Goal: Find specific page/section: Find specific page/section

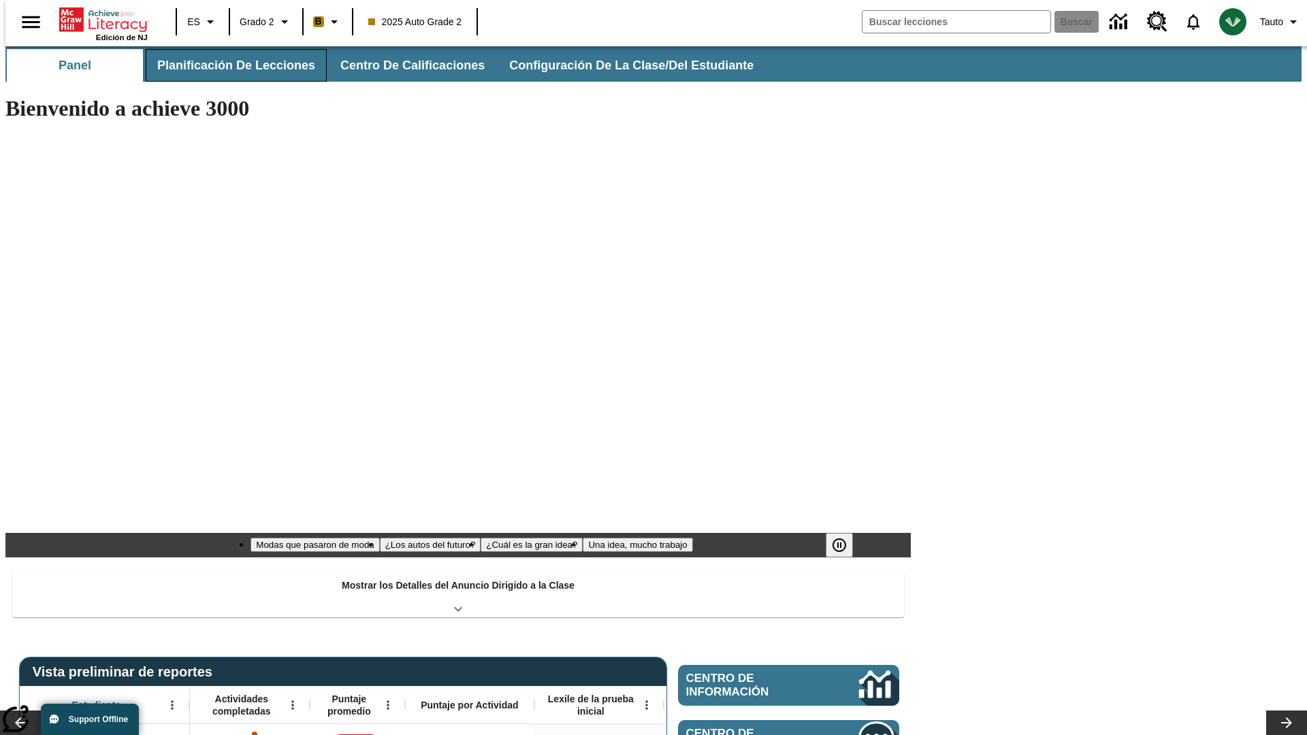
click at [228, 65] on span "Planificación de lecciones" at bounding box center [236, 66] width 158 height 16
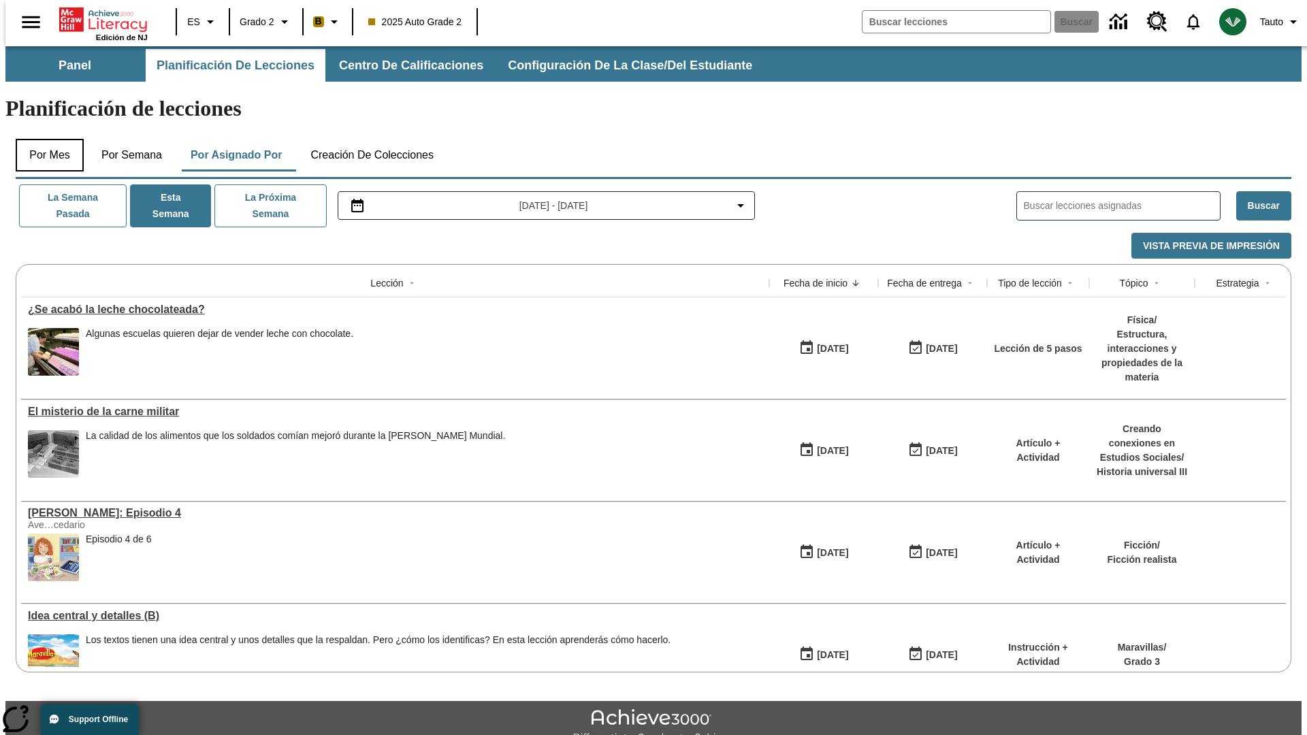
click at [44, 139] on button "Por mes" at bounding box center [50, 155] width 68 height 33
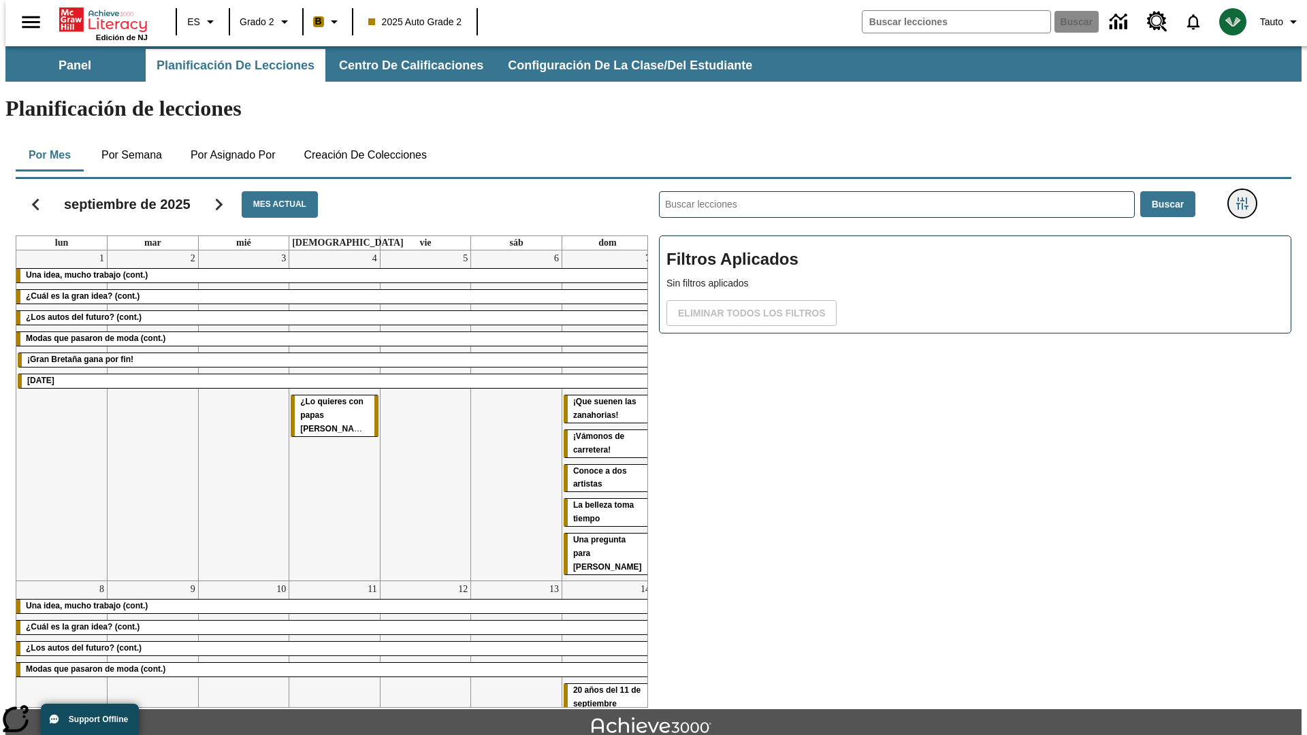
click at [1247, 197] on icon "Menú lateral de filtros" at bounding box center [1242, 203] width 12 height 12
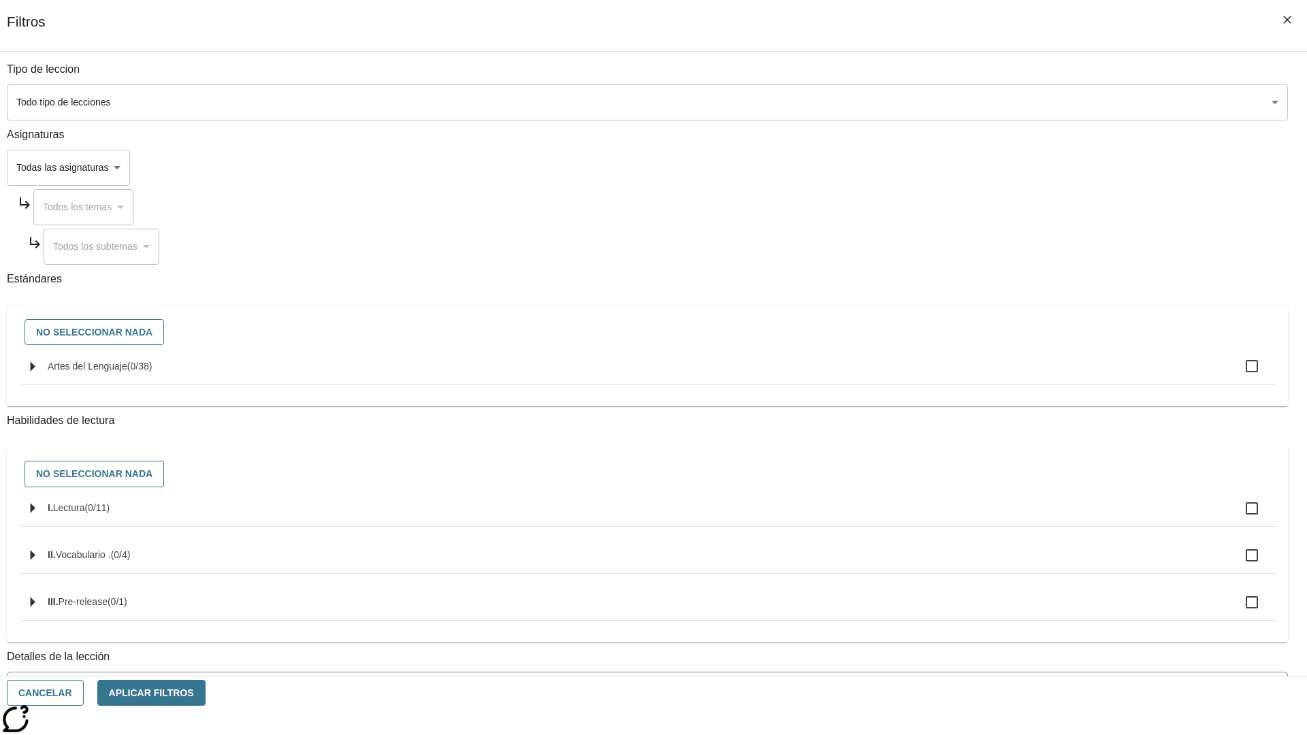
click at [980, 549] on body "Saltar al contenido principal Edición de NJ ES Grado 2 B 2025 Auto Grade 2 Busc…" at bounding box center [653, 421] width 1296 height 751
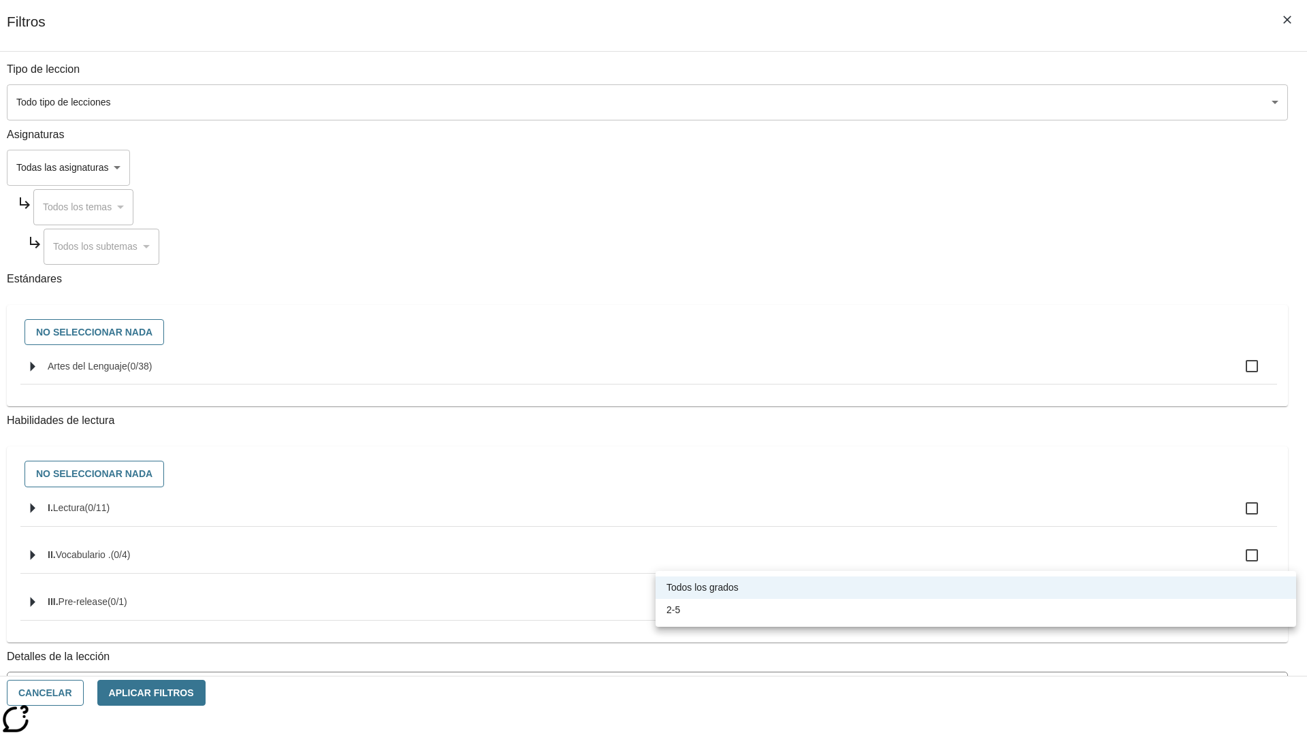
scroll to position [425, 0]
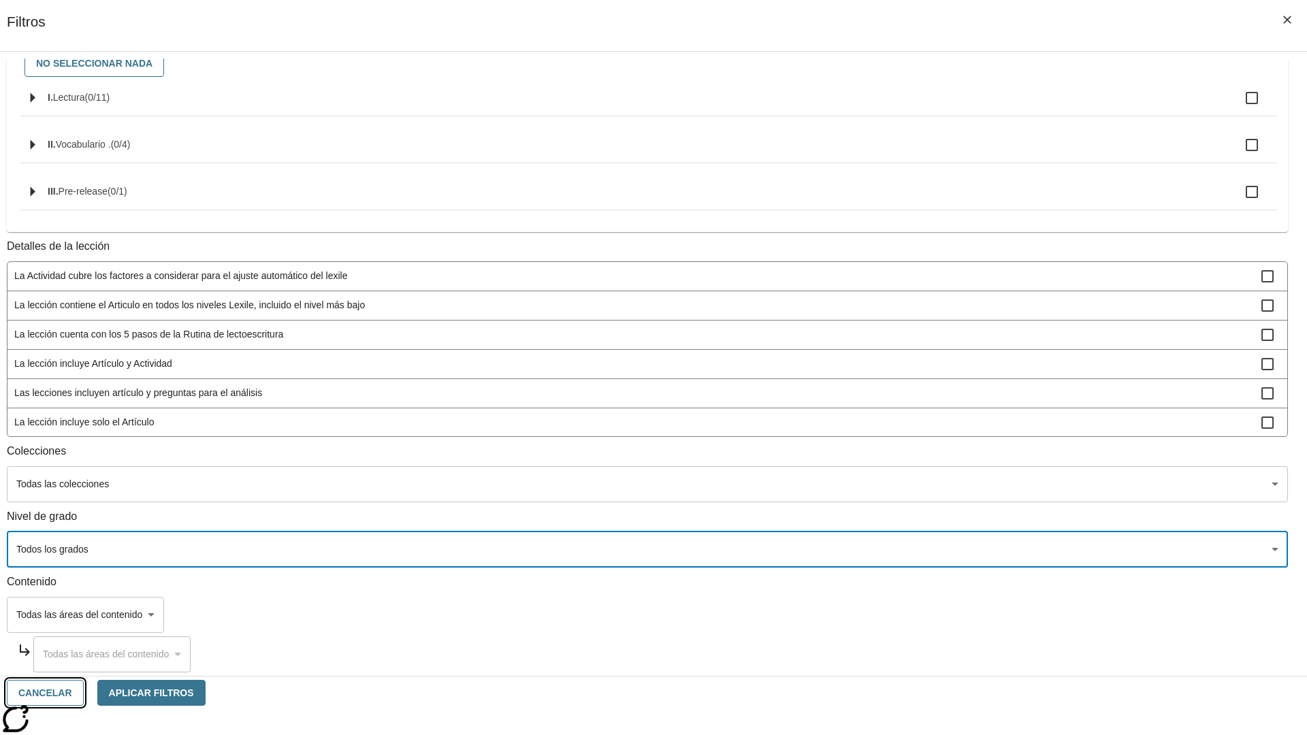
click at [84, 693] on button "Cancelar" at bounding box center [45, 693] width 77 height 27
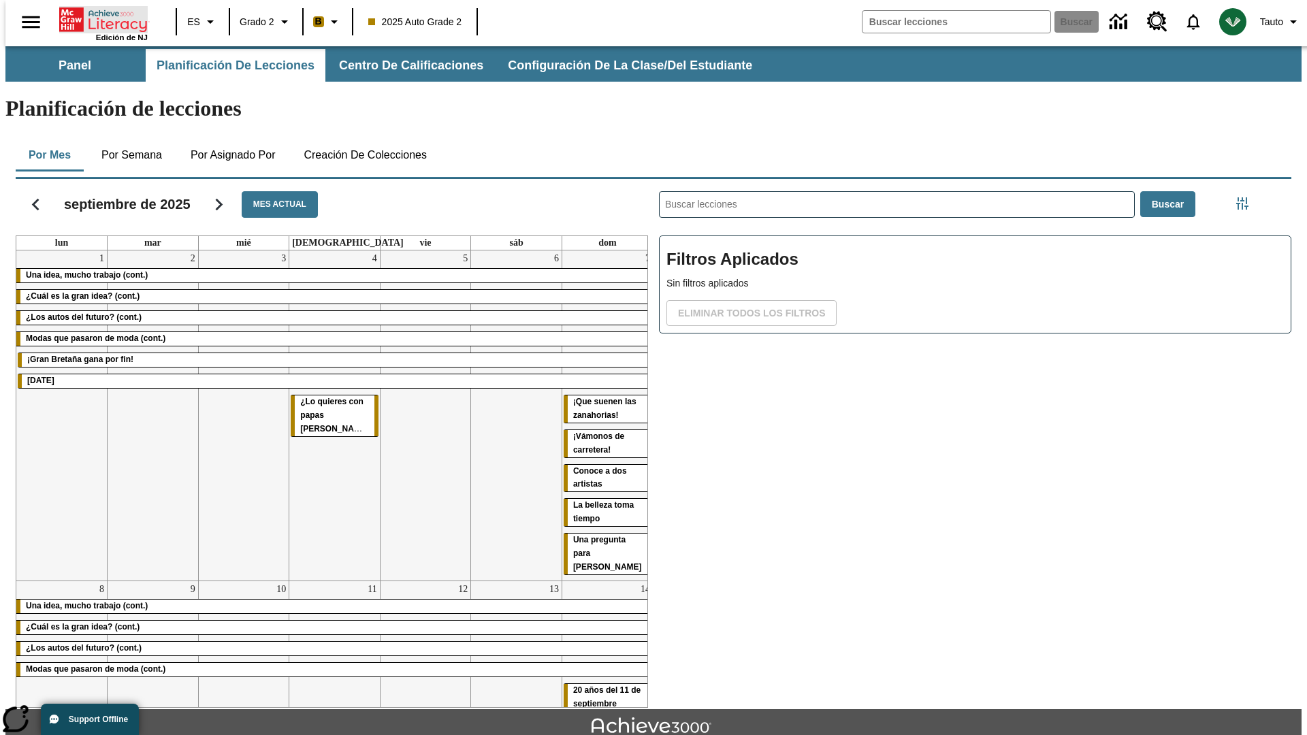
click at [98, 18] on icon "Portada" at bounding box center [104, 19] width 91 height 27
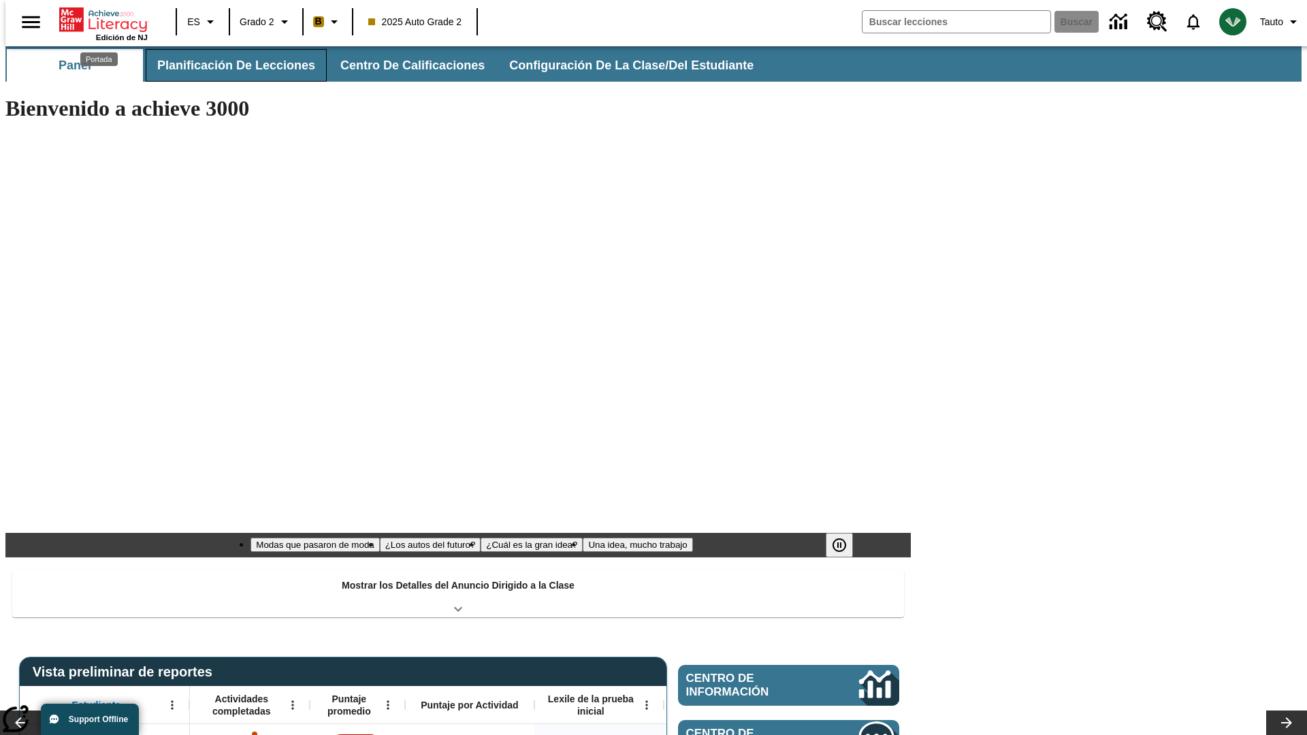
click at [228, 65] on span "Planificación de lecciones" at bounding box center [236, 66] width 158 height 16
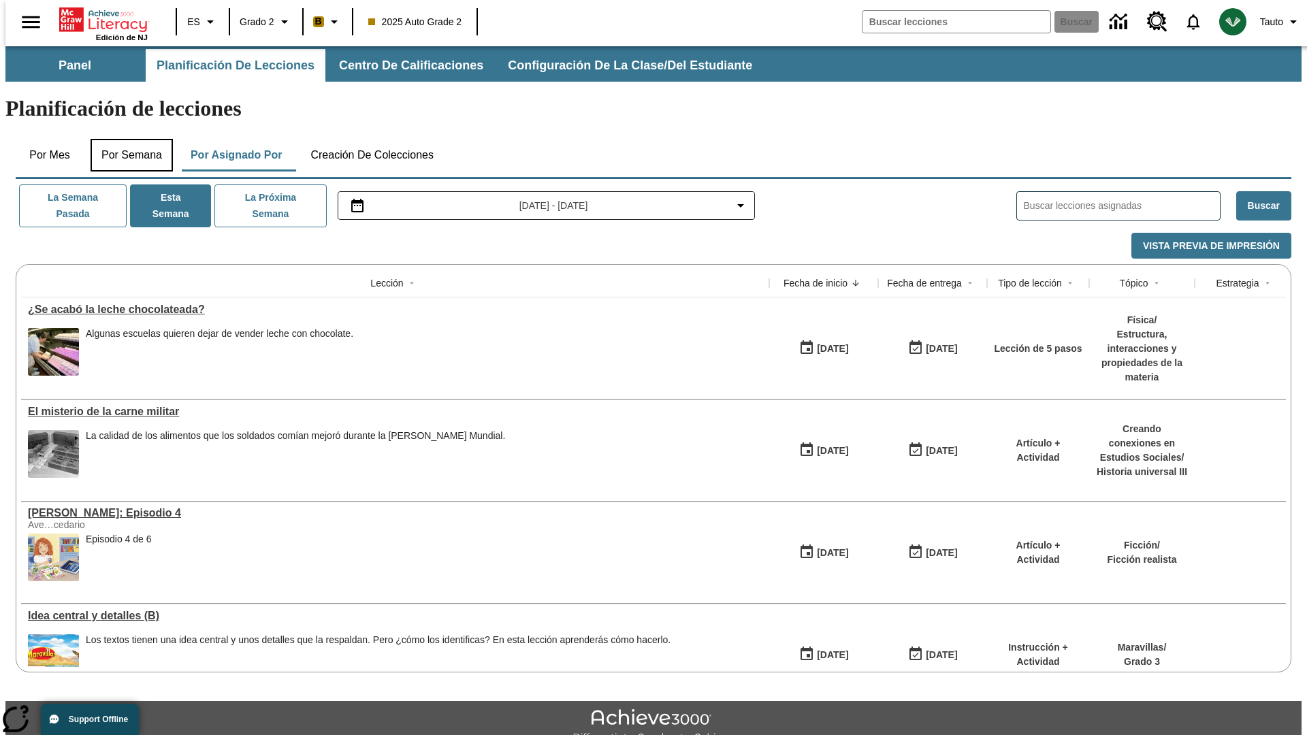
click at [127, 139] on button "Por semana" at bounding box center [132, 155] width 82 height 33
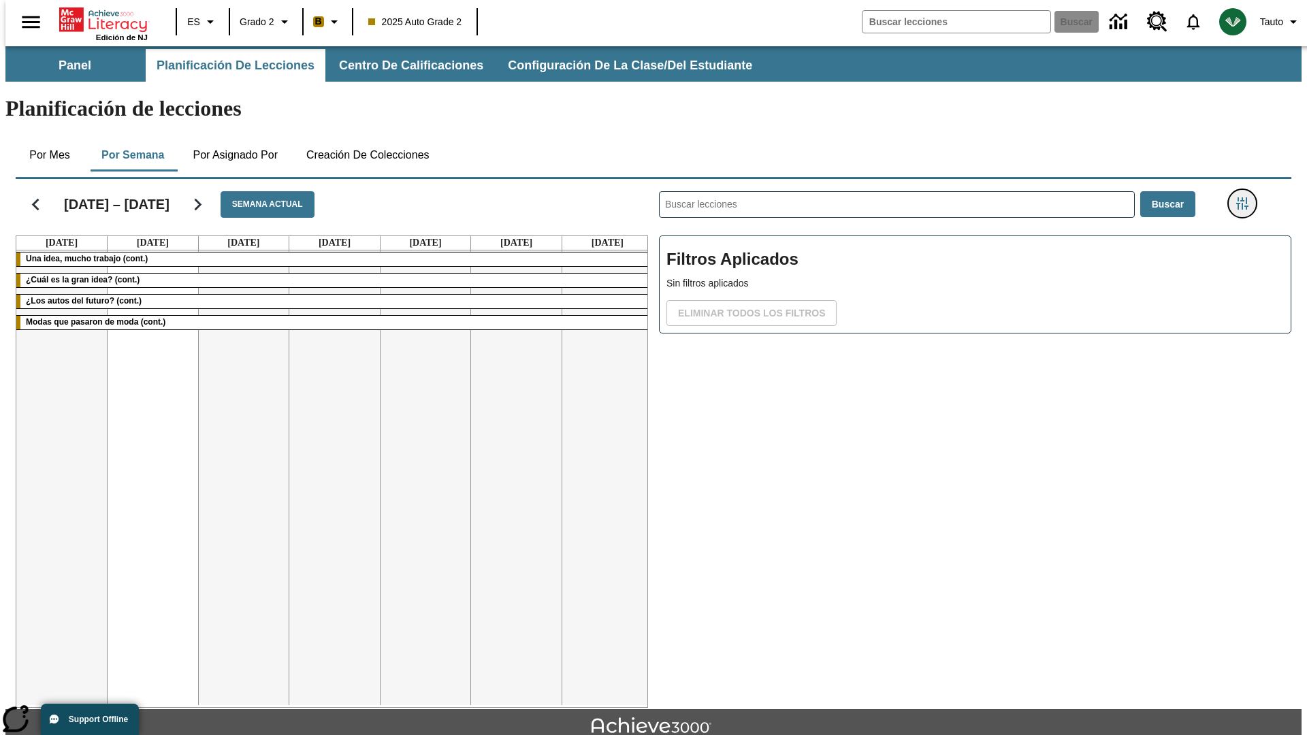
click at [1247, 197] on icon "Menú lateral de filtros" at bounding box center [1242, 203] width 12 height 12
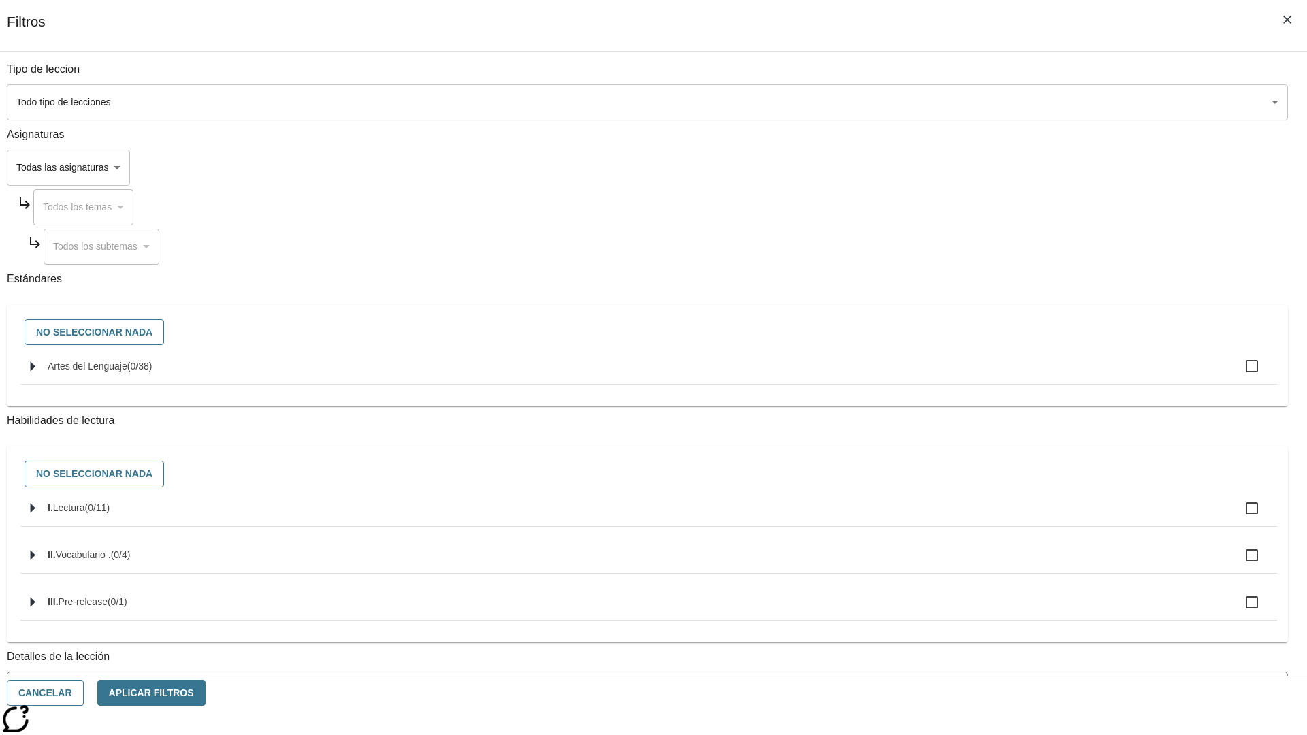
click at [980, 549] on body "Saltar al contenido principal Edición de NJ ES Grado 2 B 2025 Auto Grade 2 Busc…" at bounding box center [653, 421] width 1296 height 751
